Goal: Transaction & Acquisition: Purchase product/service

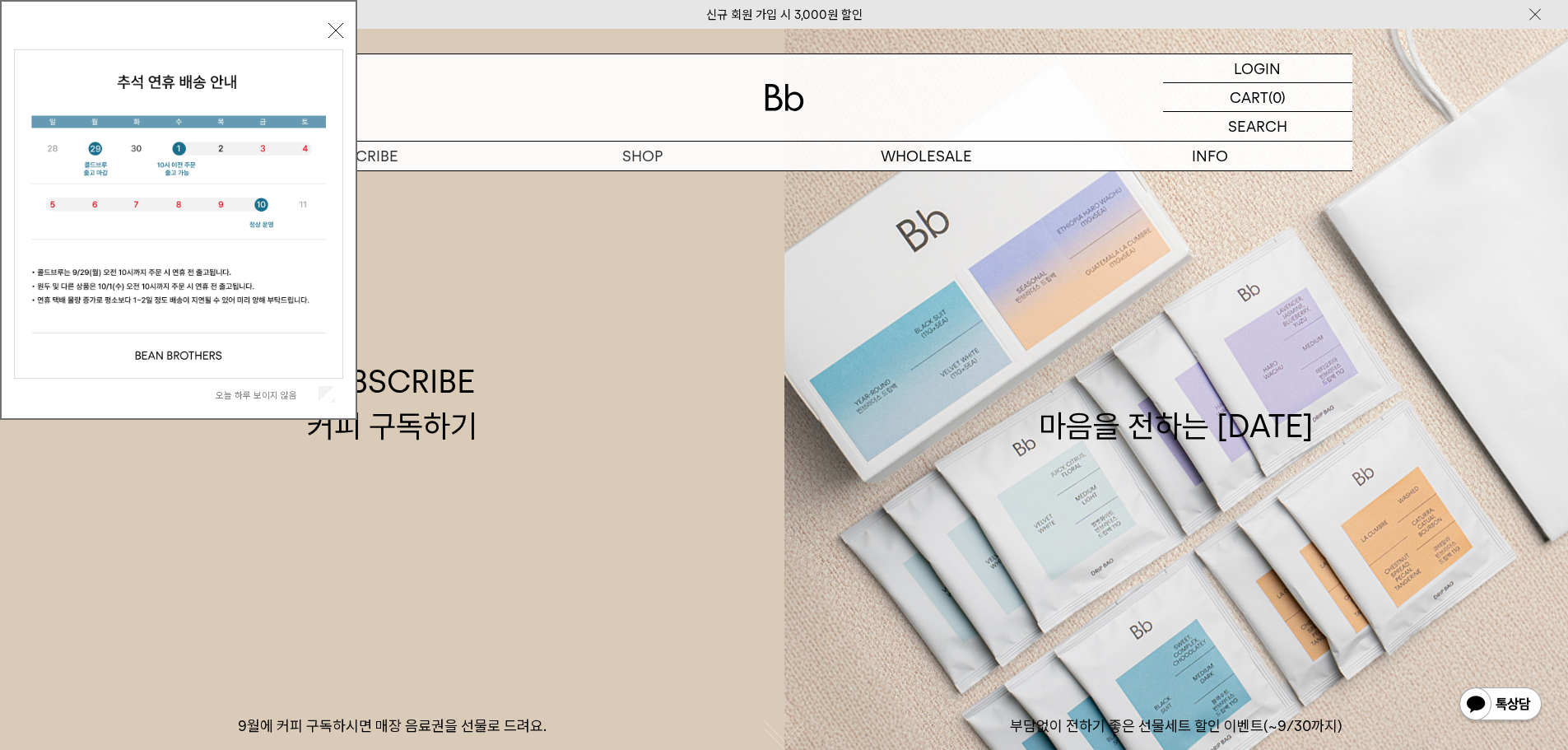
click at [274, 394] on label "오늘 하루 보이지 않음" at bounding box center [265, 395] width 100 height 12
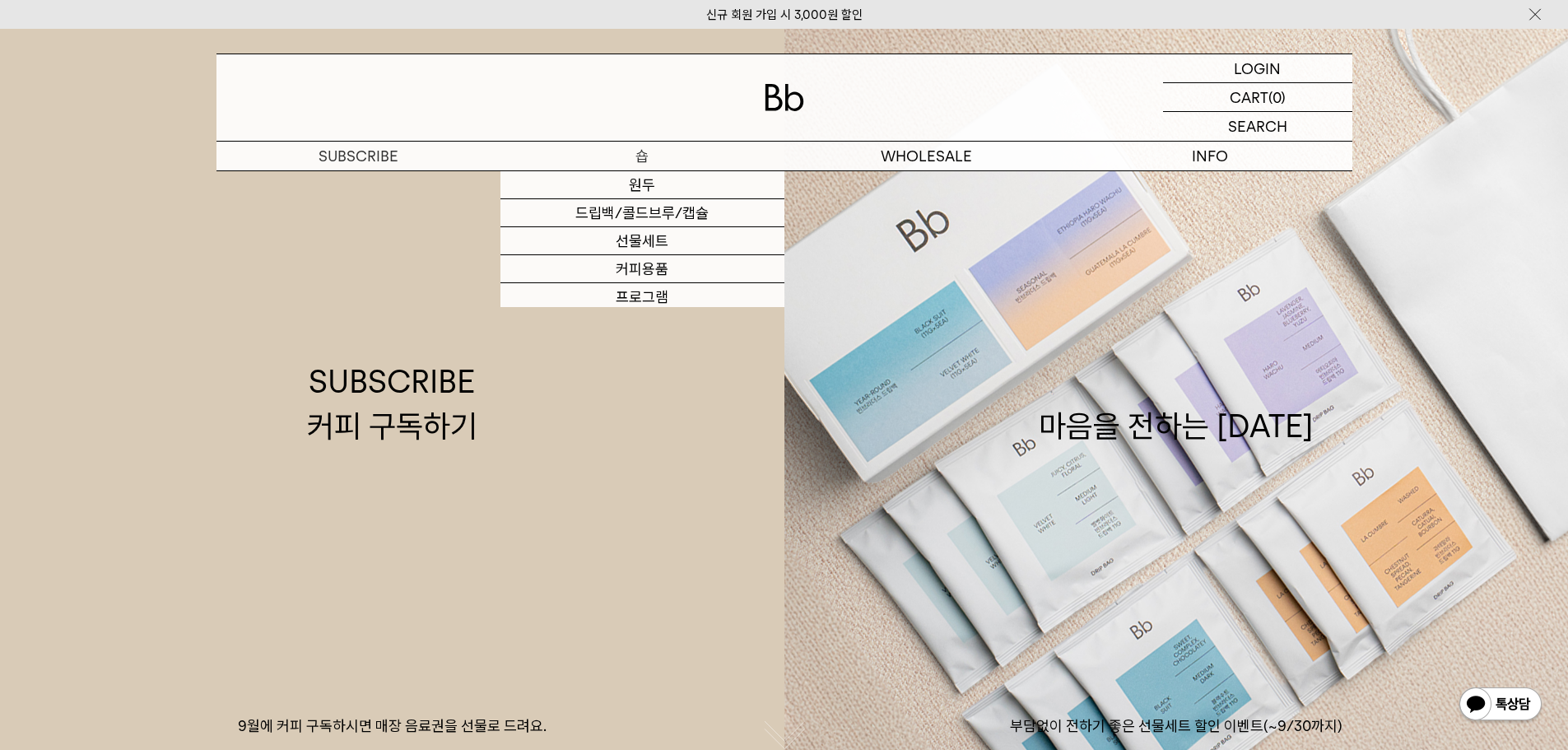
click at [639, 165] on p "숍" at bounding box center [642, 156] width 284 height 29
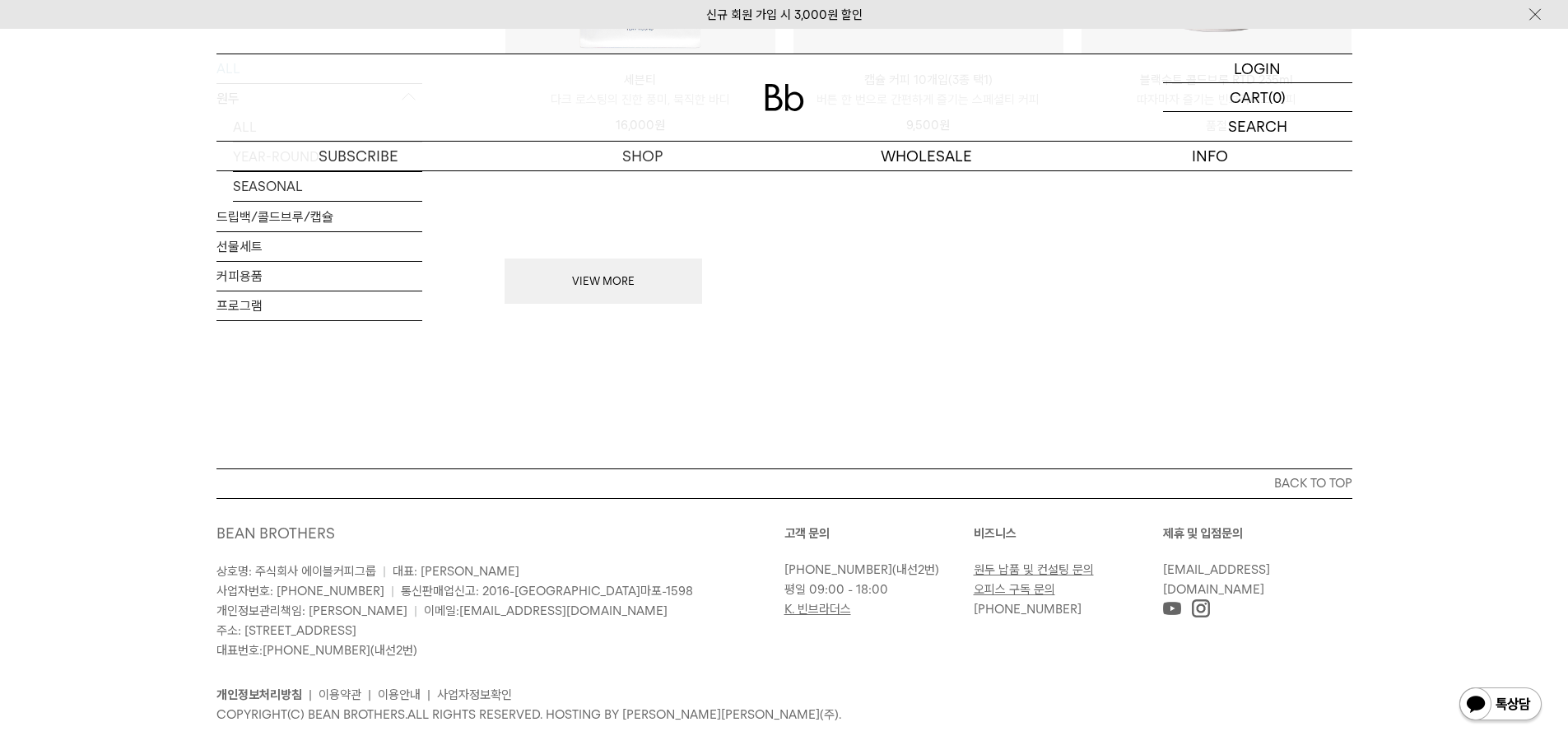
scroll to position [2059, 0]
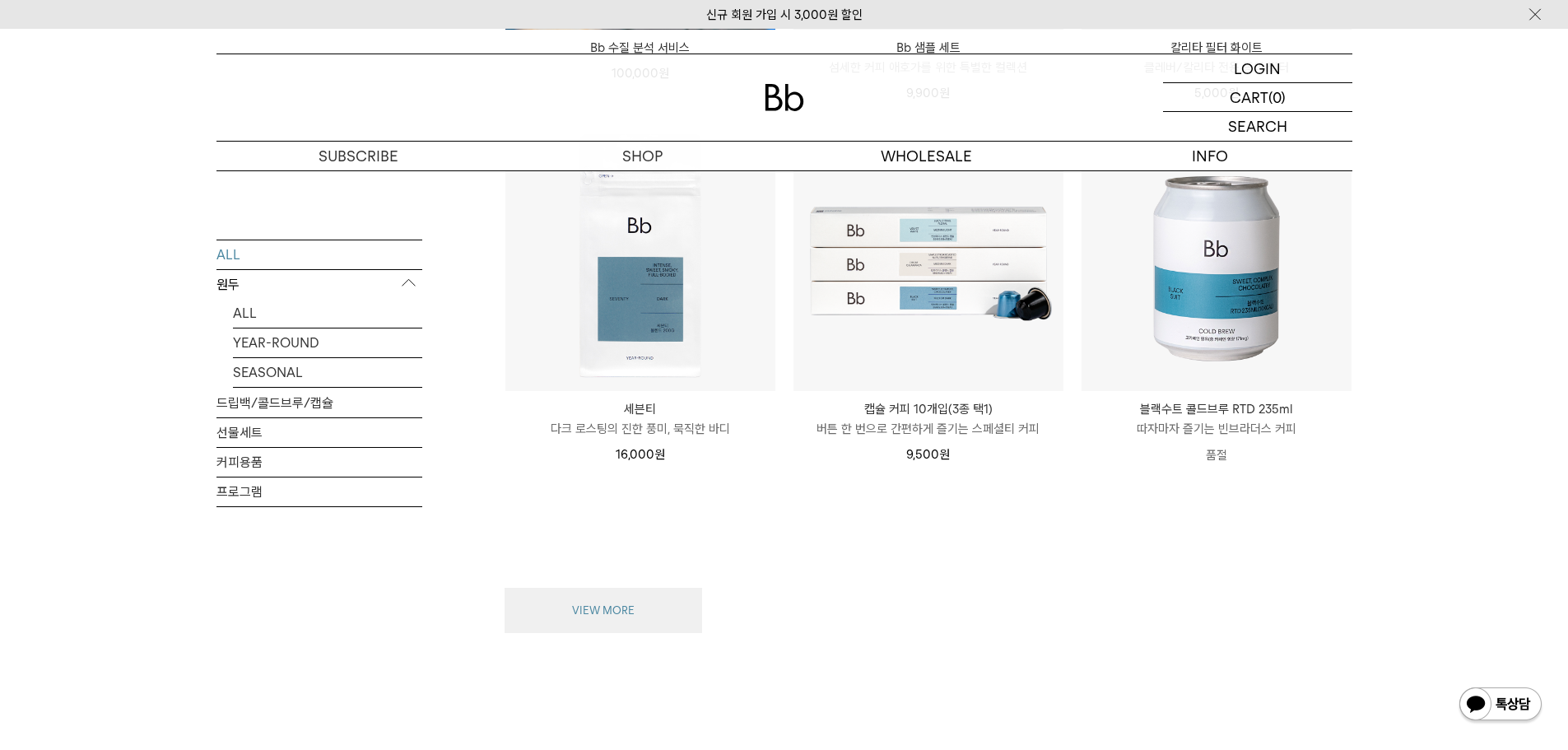
click at [629, 618] on button "VIEW MORE" at bounding box center [603, 611] width 197 height 46
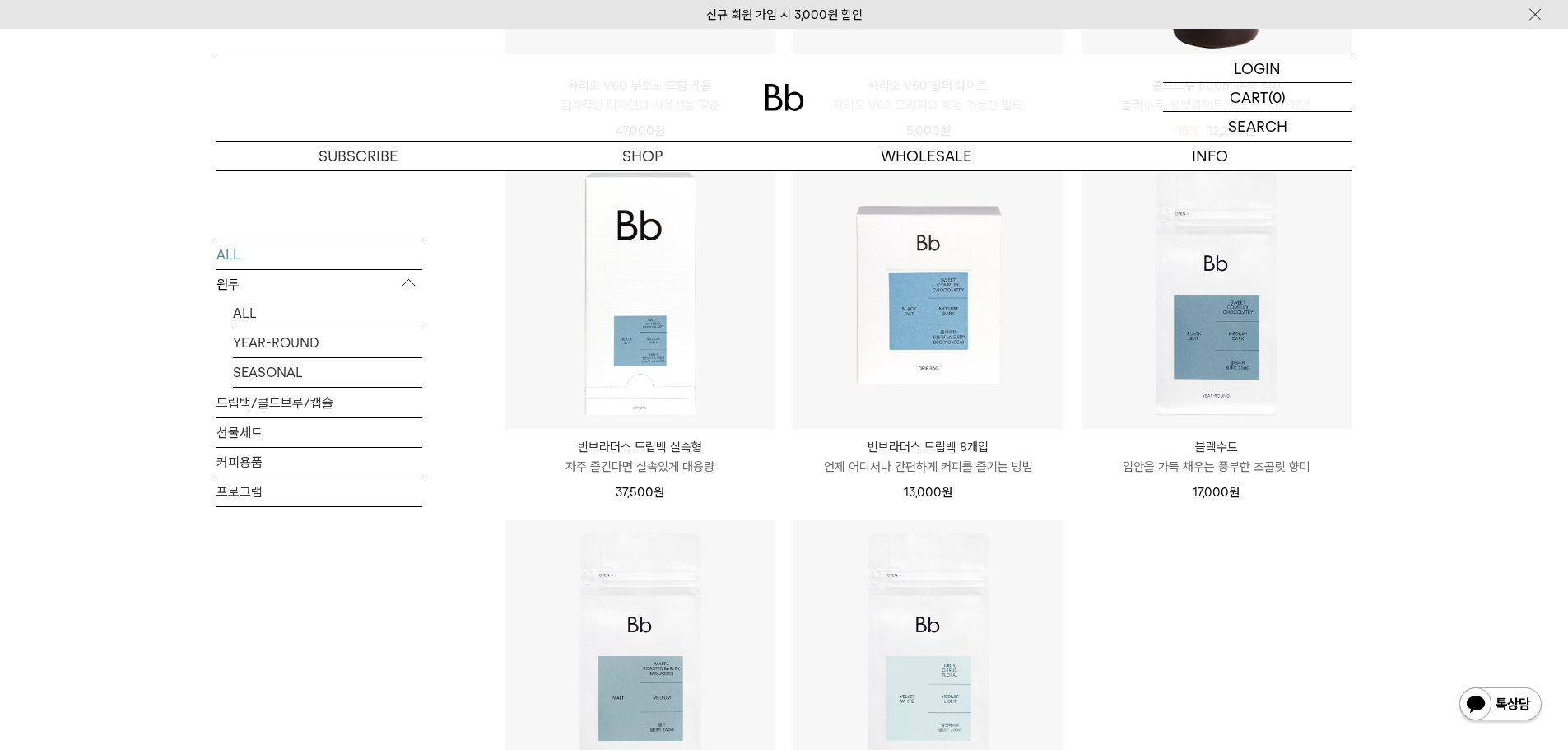
scroll to position [3047, 0]
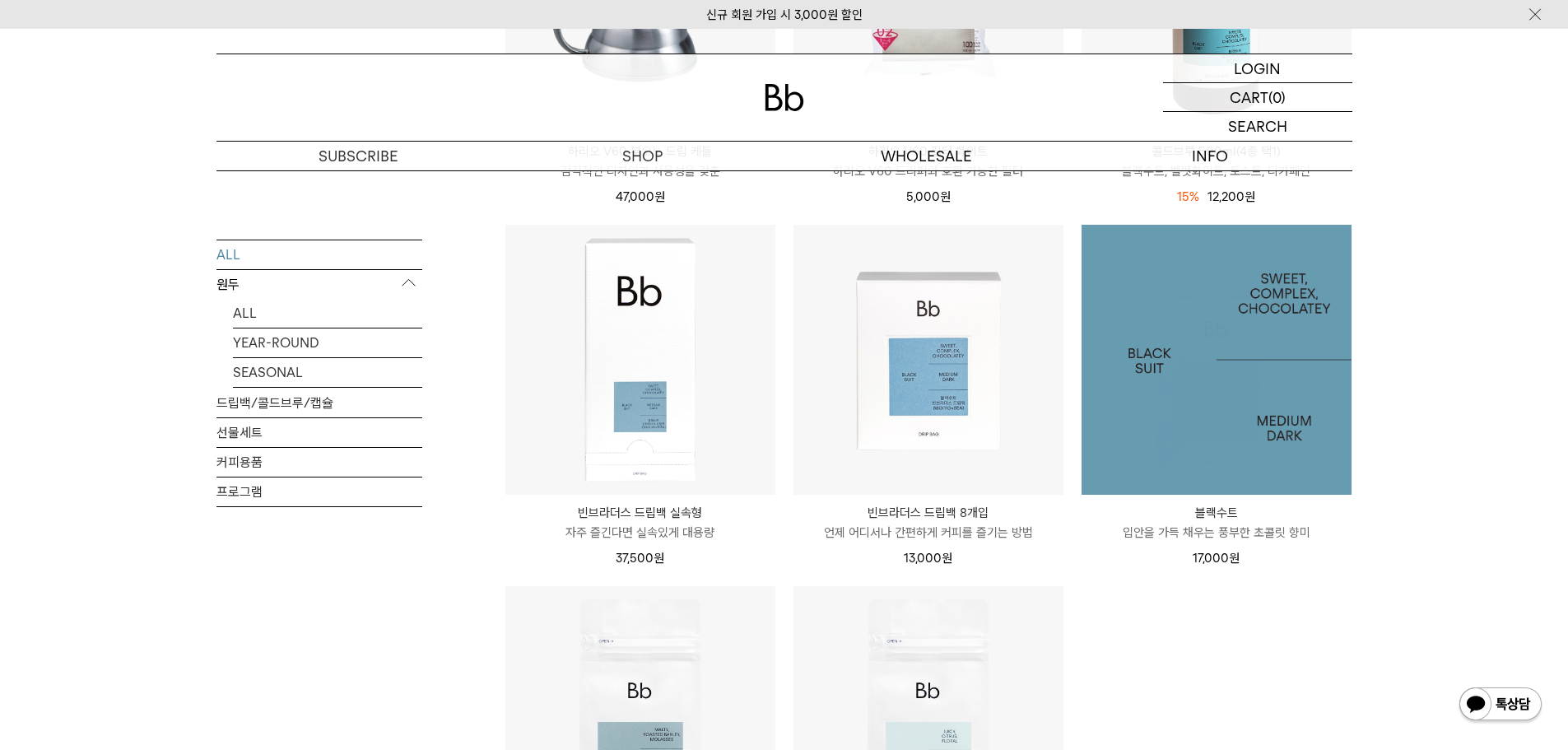
click at [1231, 285] on img at bounding box center [1216, 359] width 270 height 270
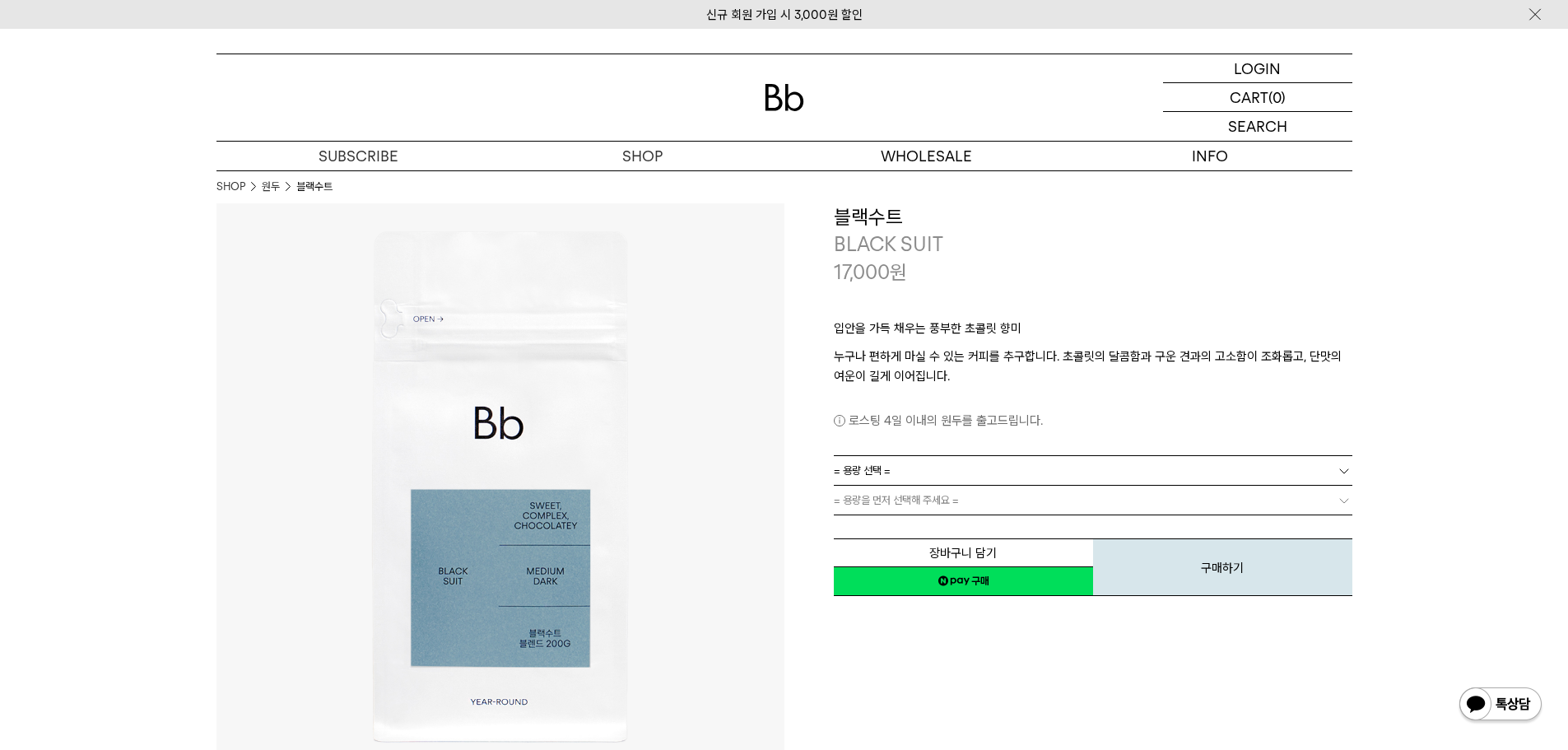
click at [911, 463] on link "= 용량 선택 =" at bounding box center [1093, 471] width 518 height 29
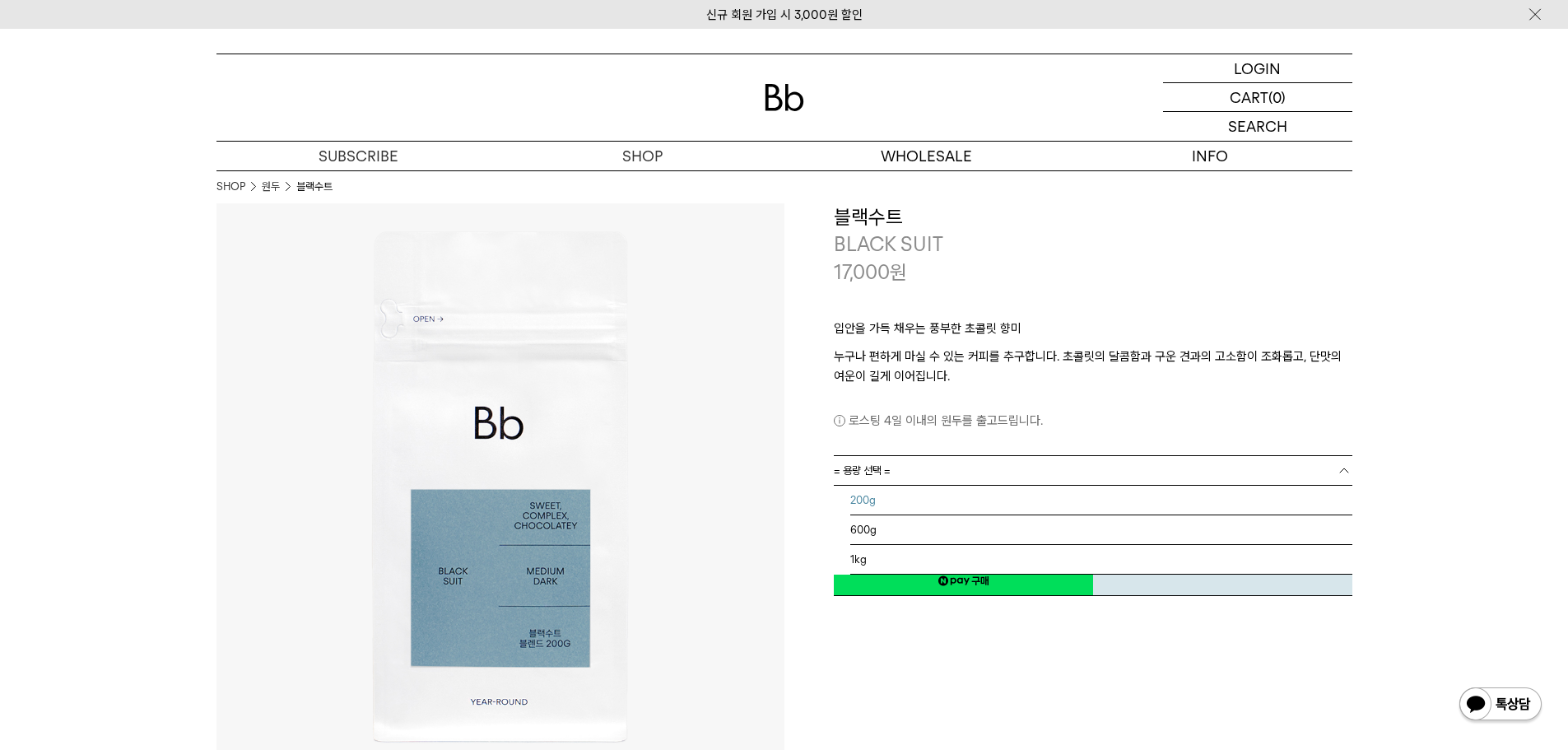
click at [932, 498] on li "200g" at bounding box center [1101, 500] width 502 height 29
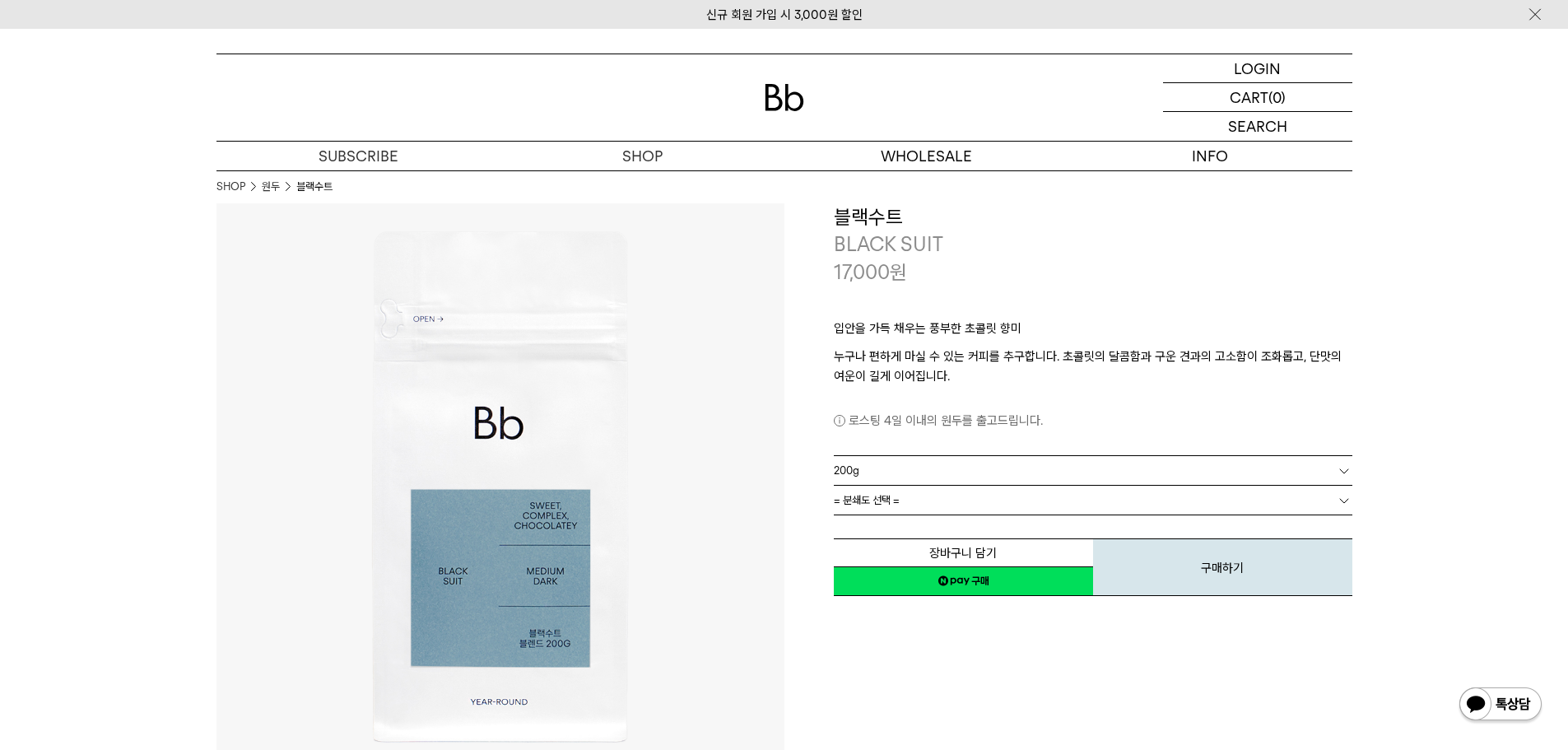
click at [931, 498] on link "= 분쇄도 선택 =" at bounding box center [1093, 500] width 518 height 29
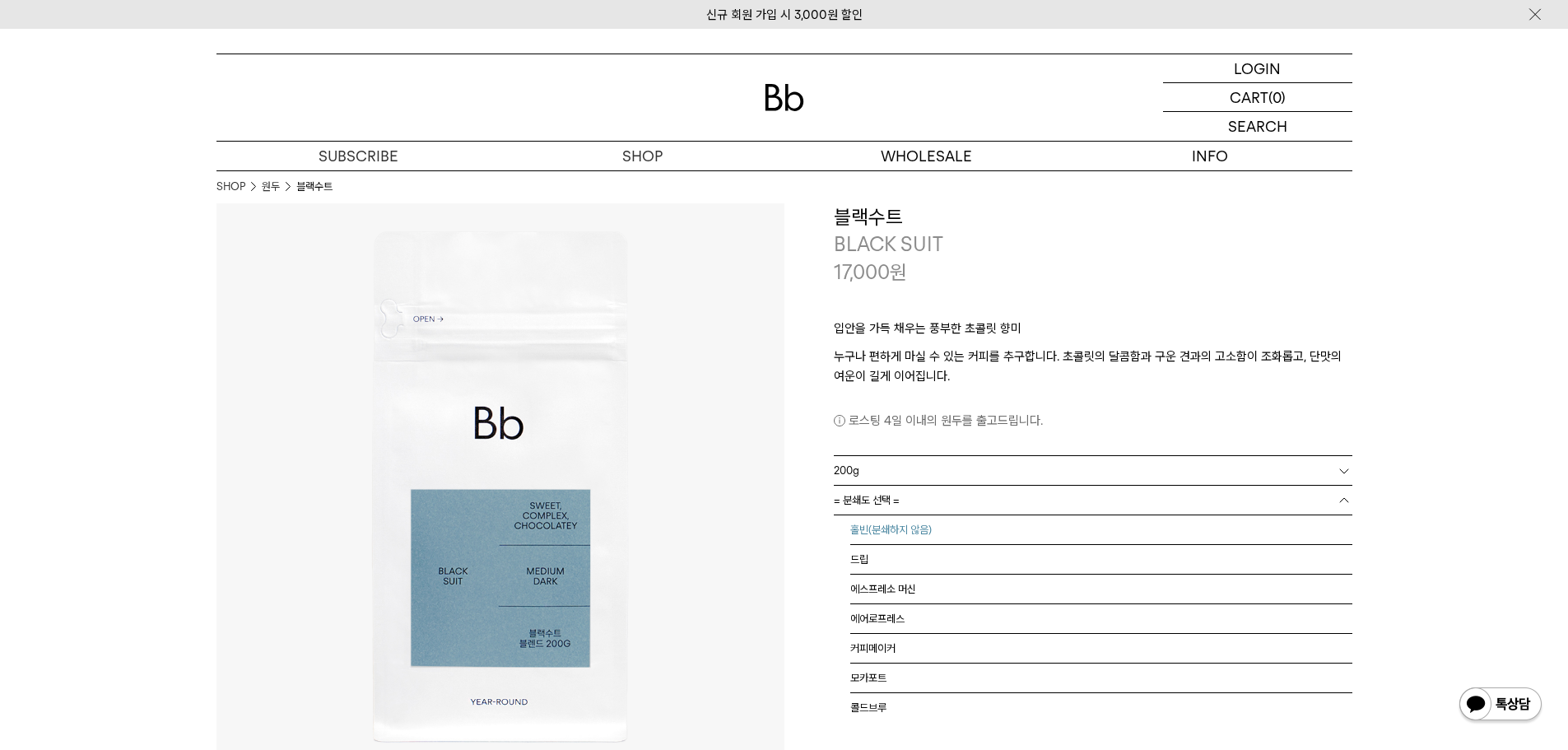
click at [928, 524] on li "홀빈(분쇄하지 않음)" at bounding box center [1101, 530] width 502 height 29
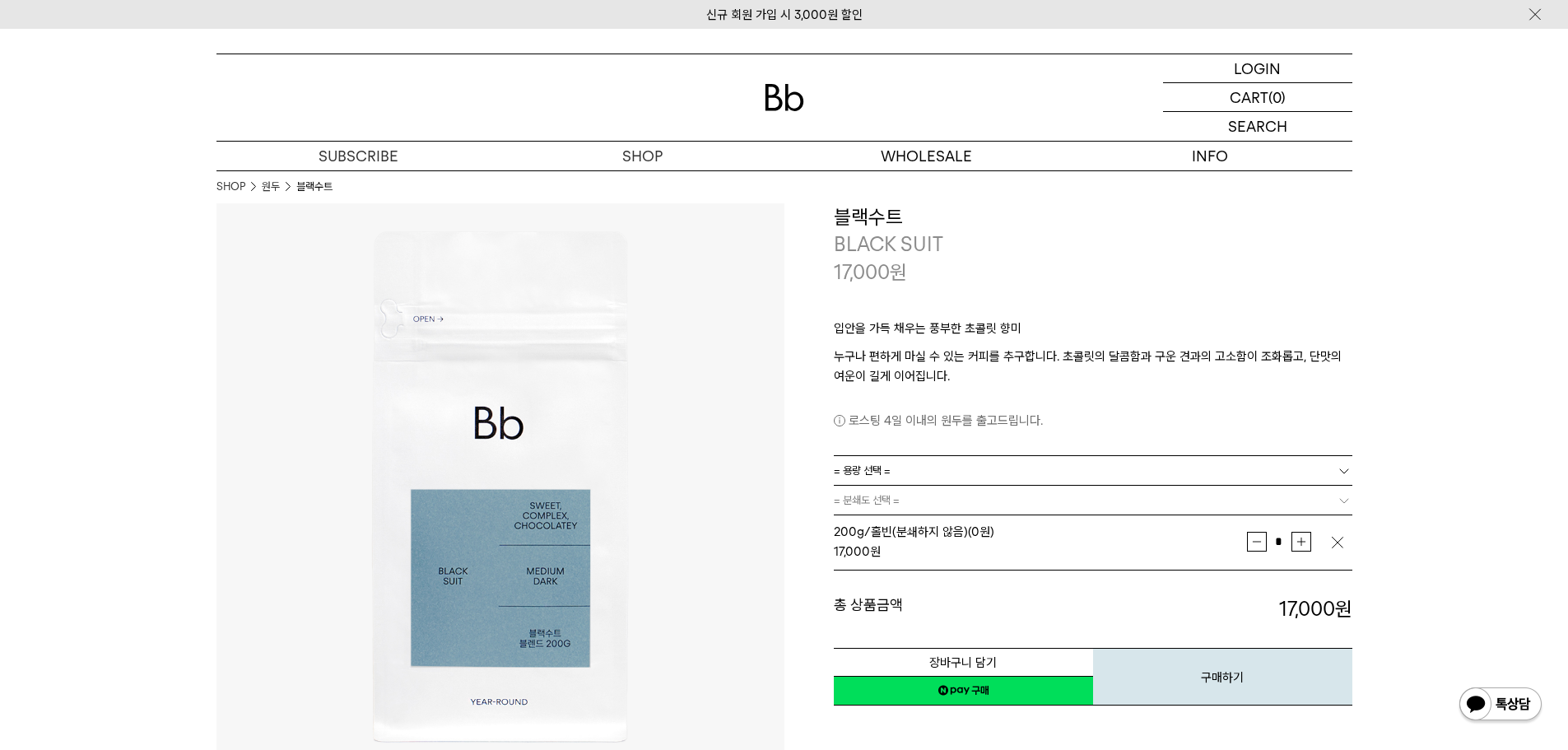
click at [1298, 542] on button "증가" at bounding box center [1301, 542] width 20 height 20
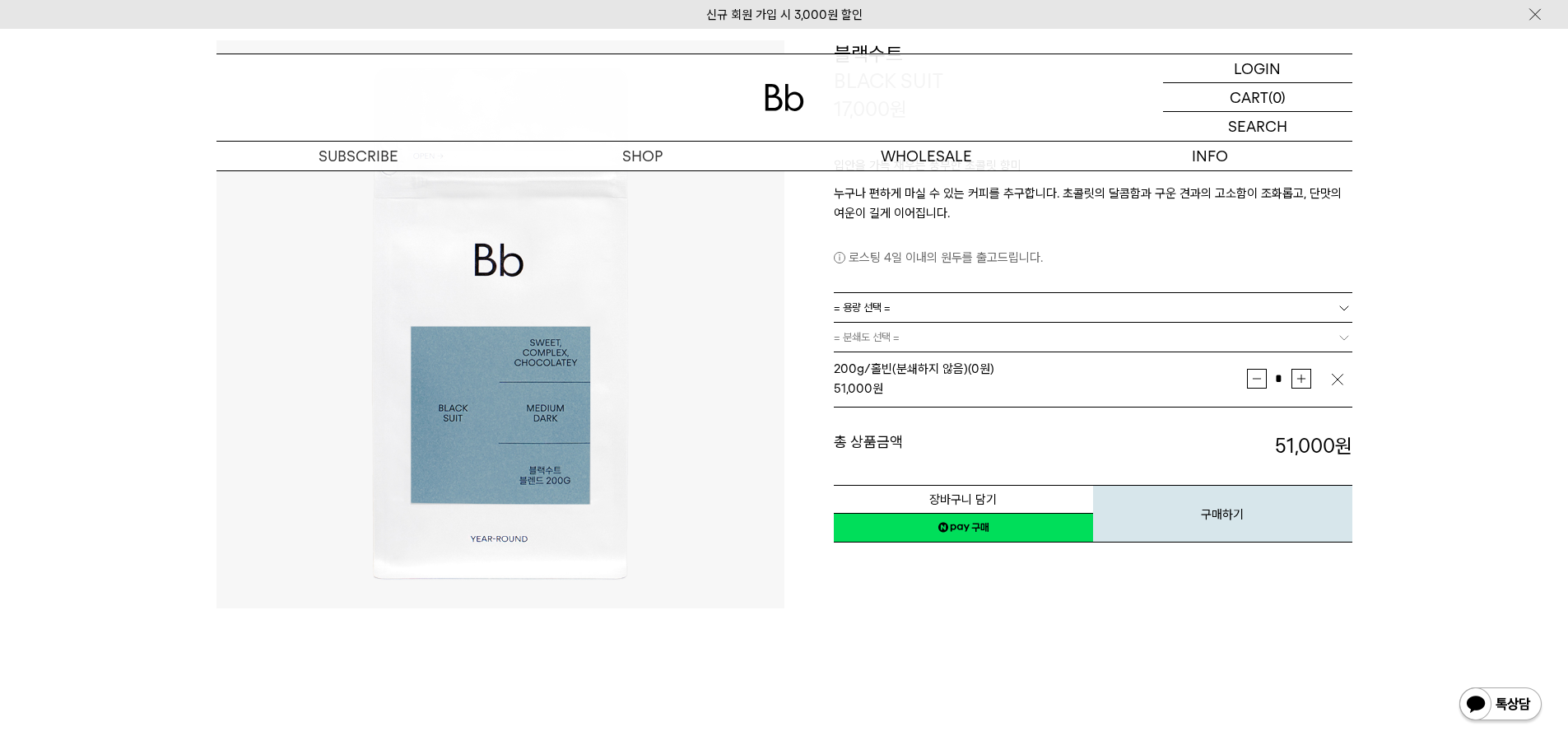
scroll to position [165, 0]
click at [1304, 380] on button "증가" at bounding box center [1301, 377] width 20 height 20
type input "*"
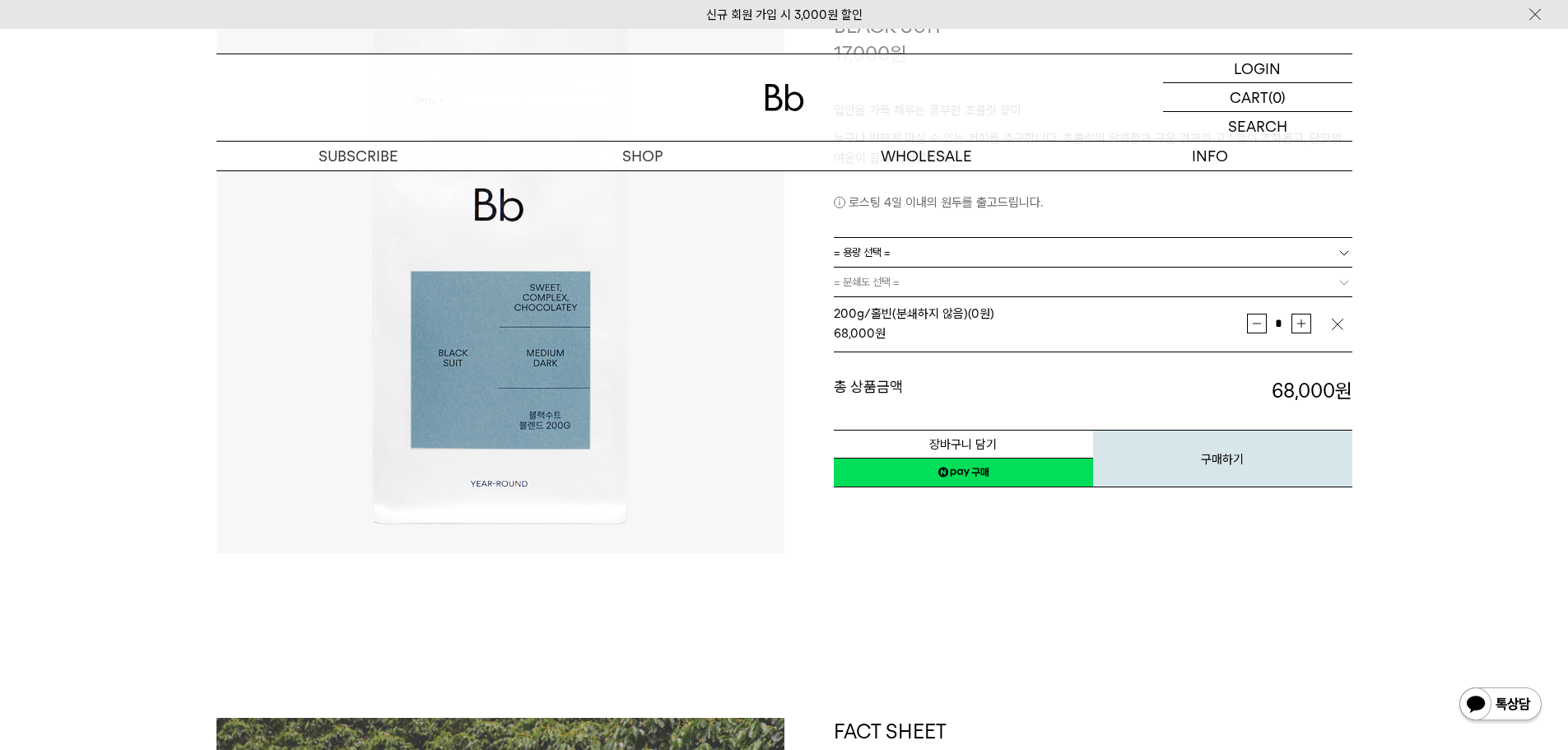
scroll to position [247, 0]
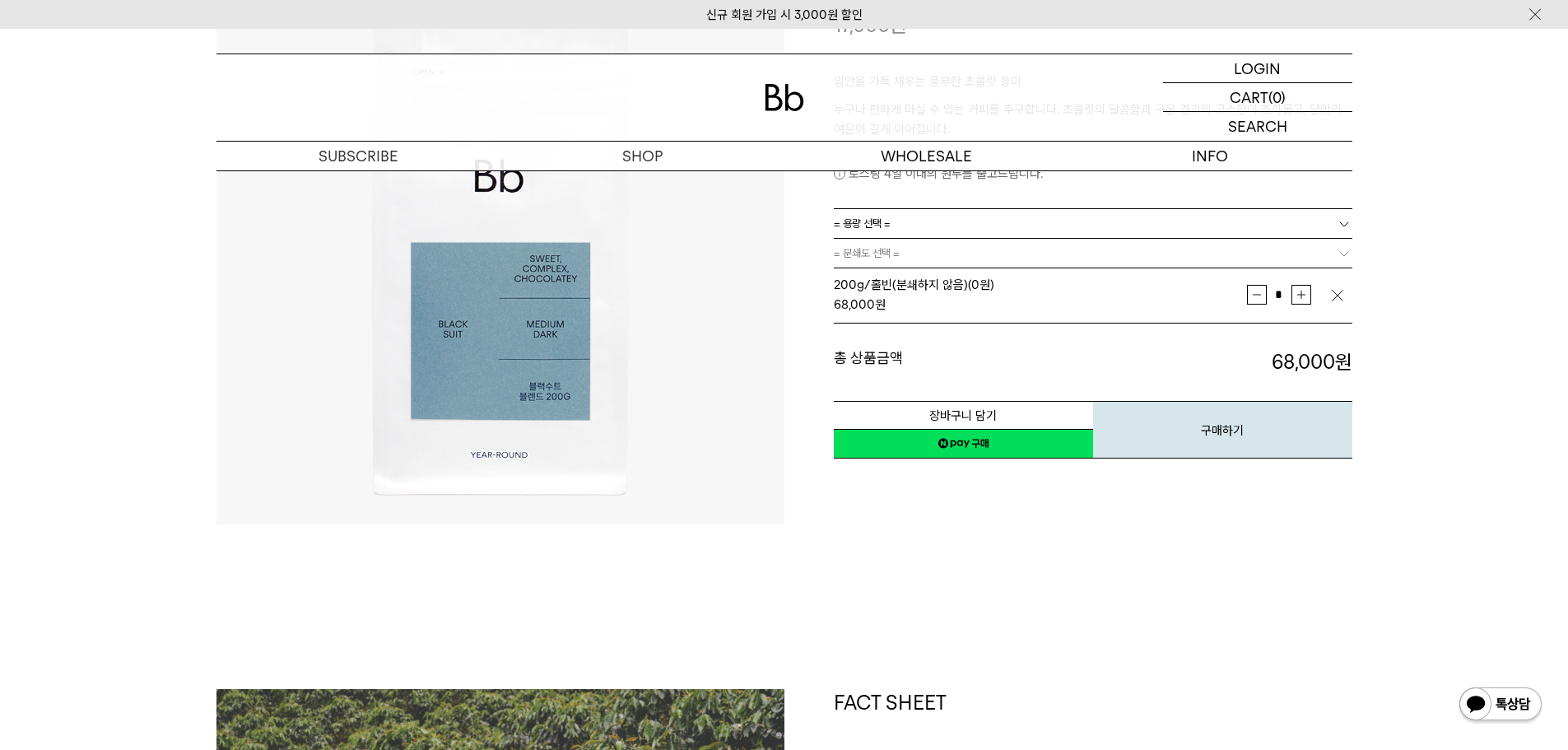
click at [969, 443] on link "네이버페이 구매하기" at bounding box center [964, 444] width 260 height 29
